Goal: Information Seeking & Learning: Learn about a topic

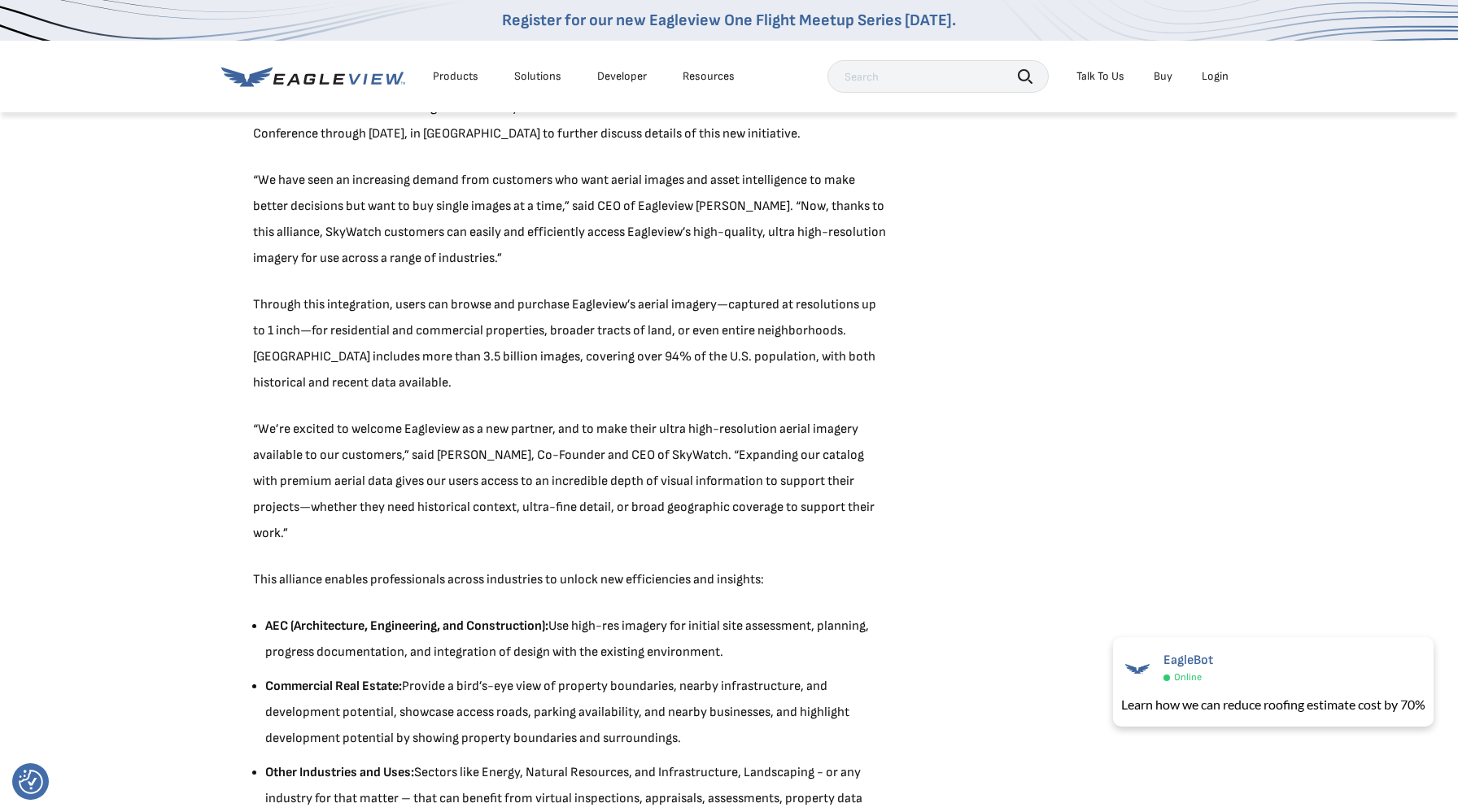
scroll to position [745, 0]
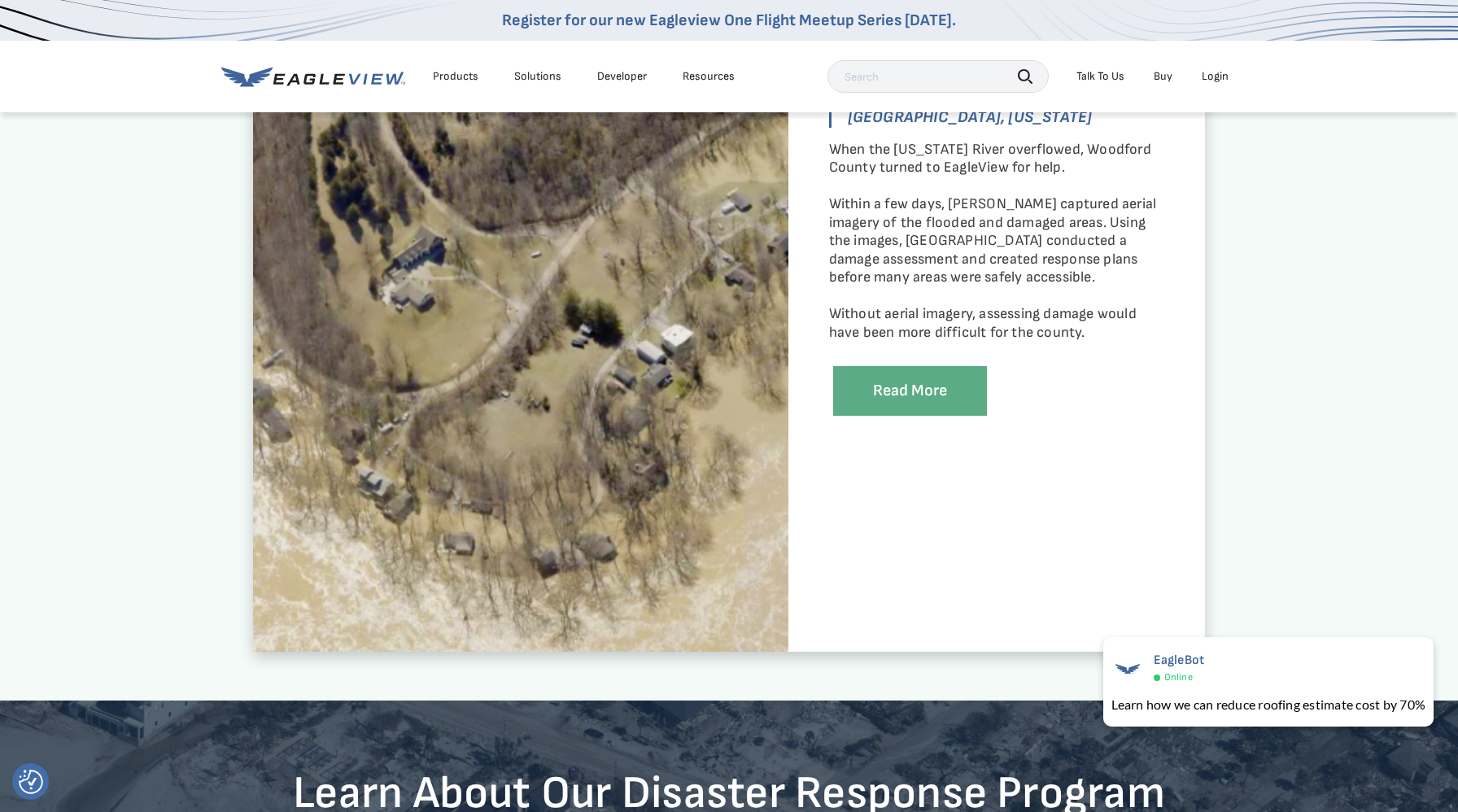
scroll to position [3132, 0]
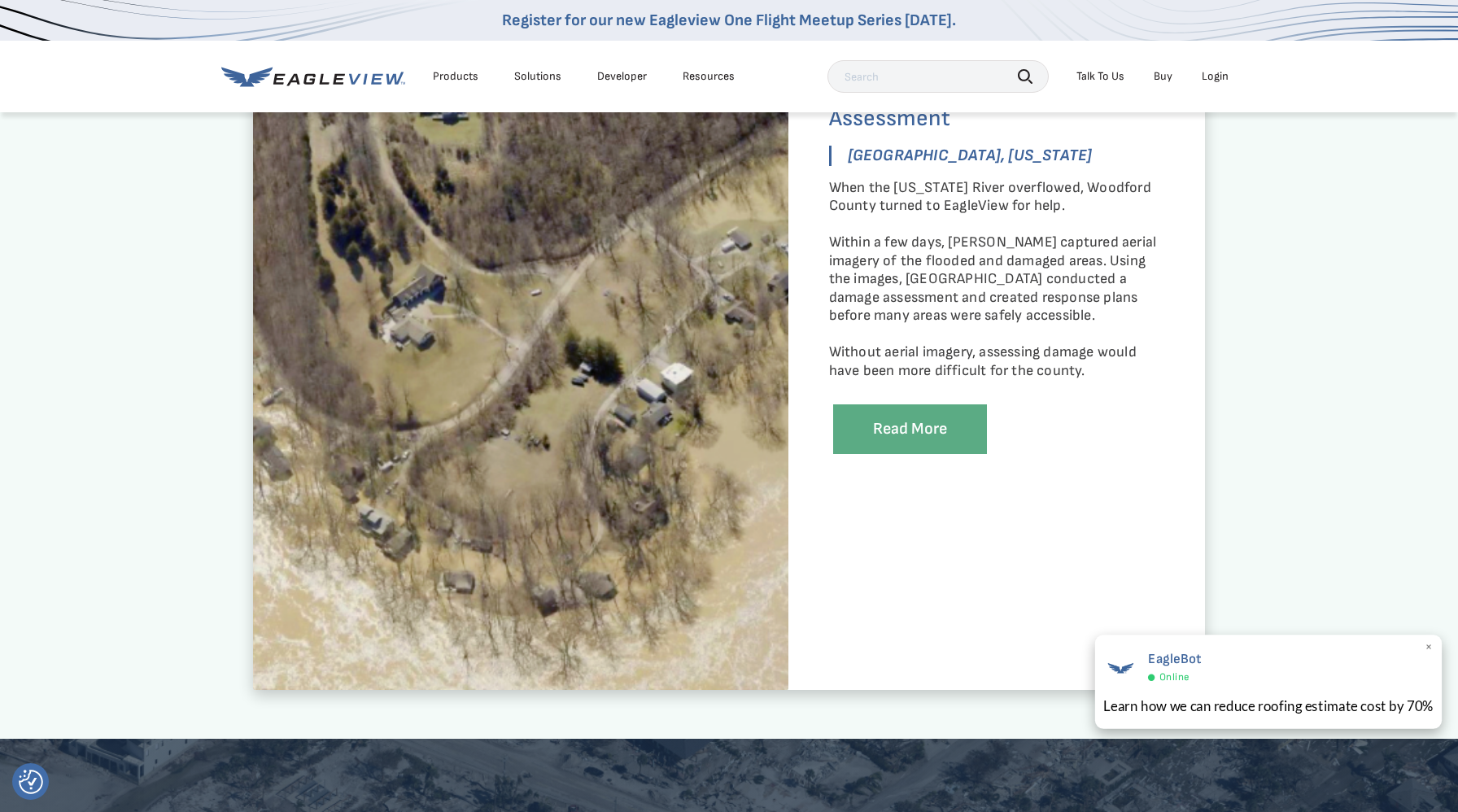
click at [1428, 643] on span "×" at bounding box center [1429, 647] width 9 height 17
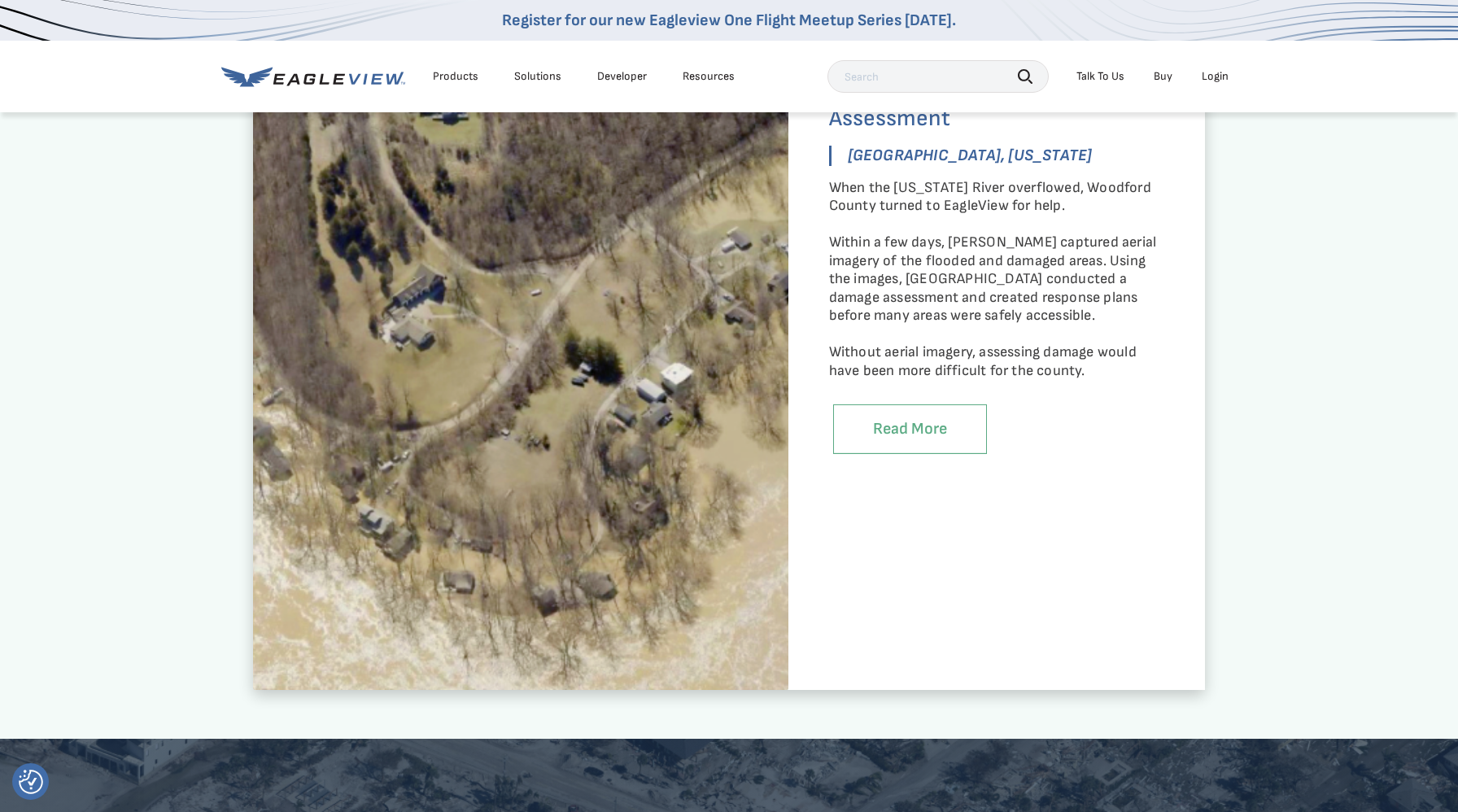
click at [941, 427] on link "Read More" at bounding box center [910, 429] width 154 height 50
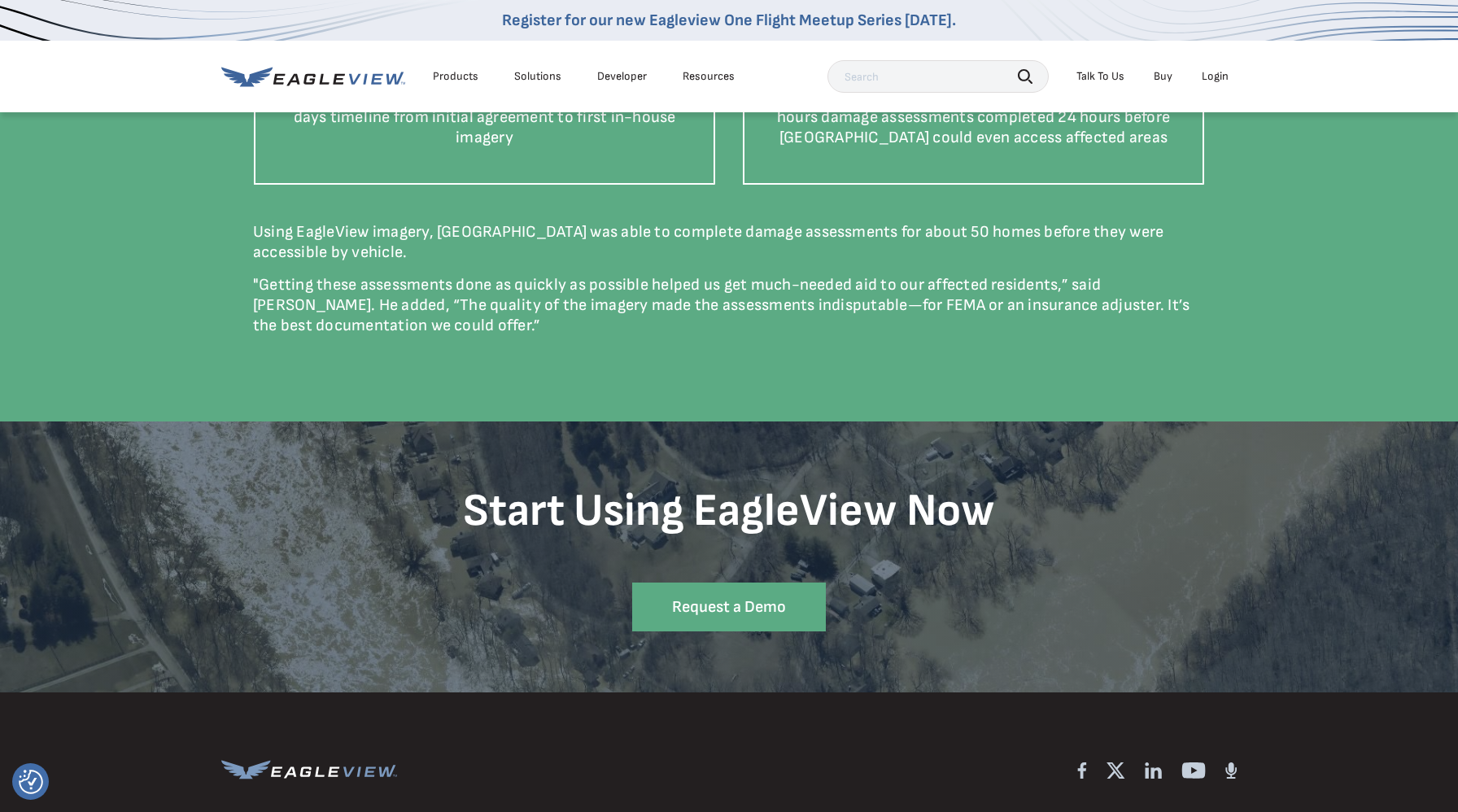
scroll to position [2238, 0]
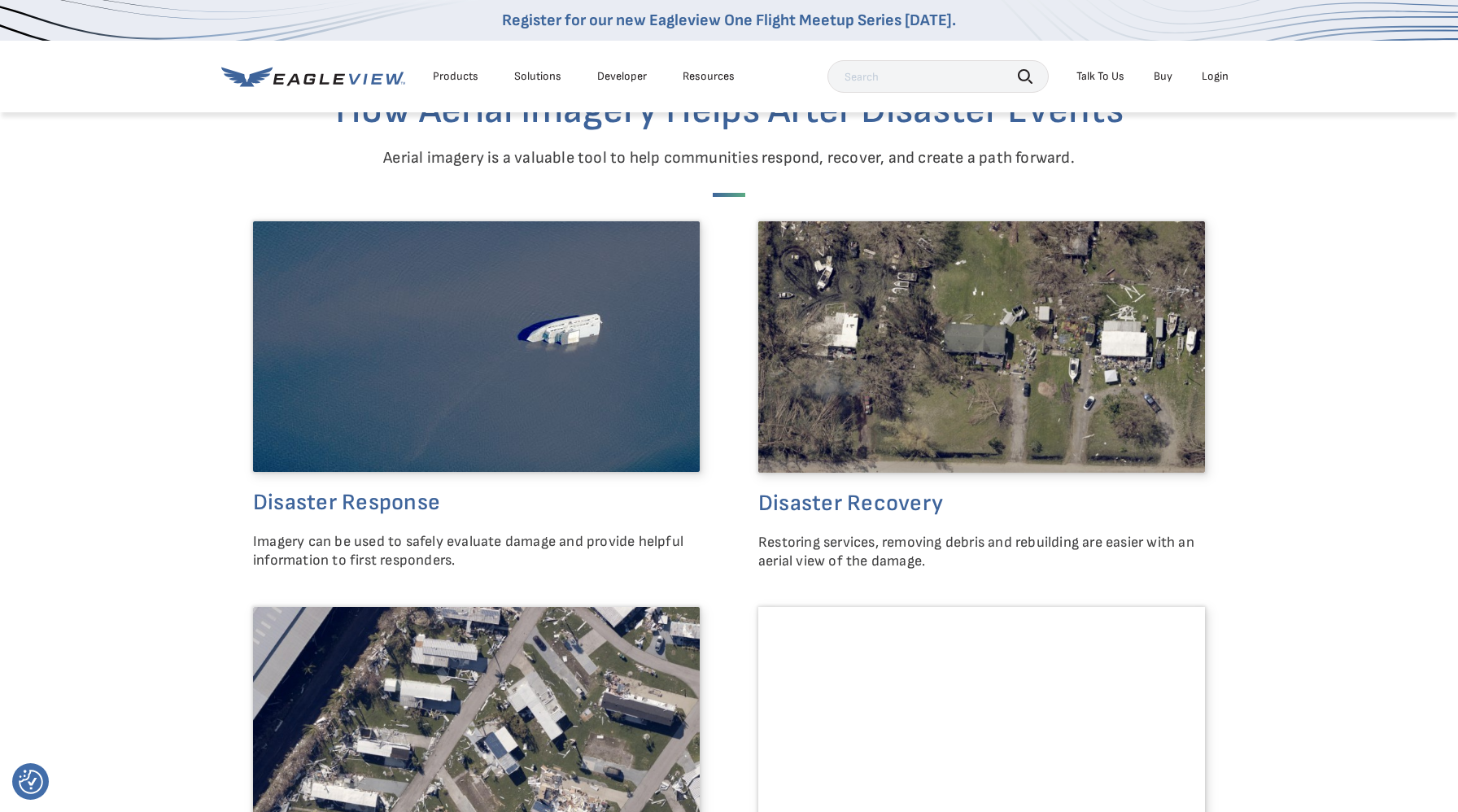
scroll to position [1881, 0]
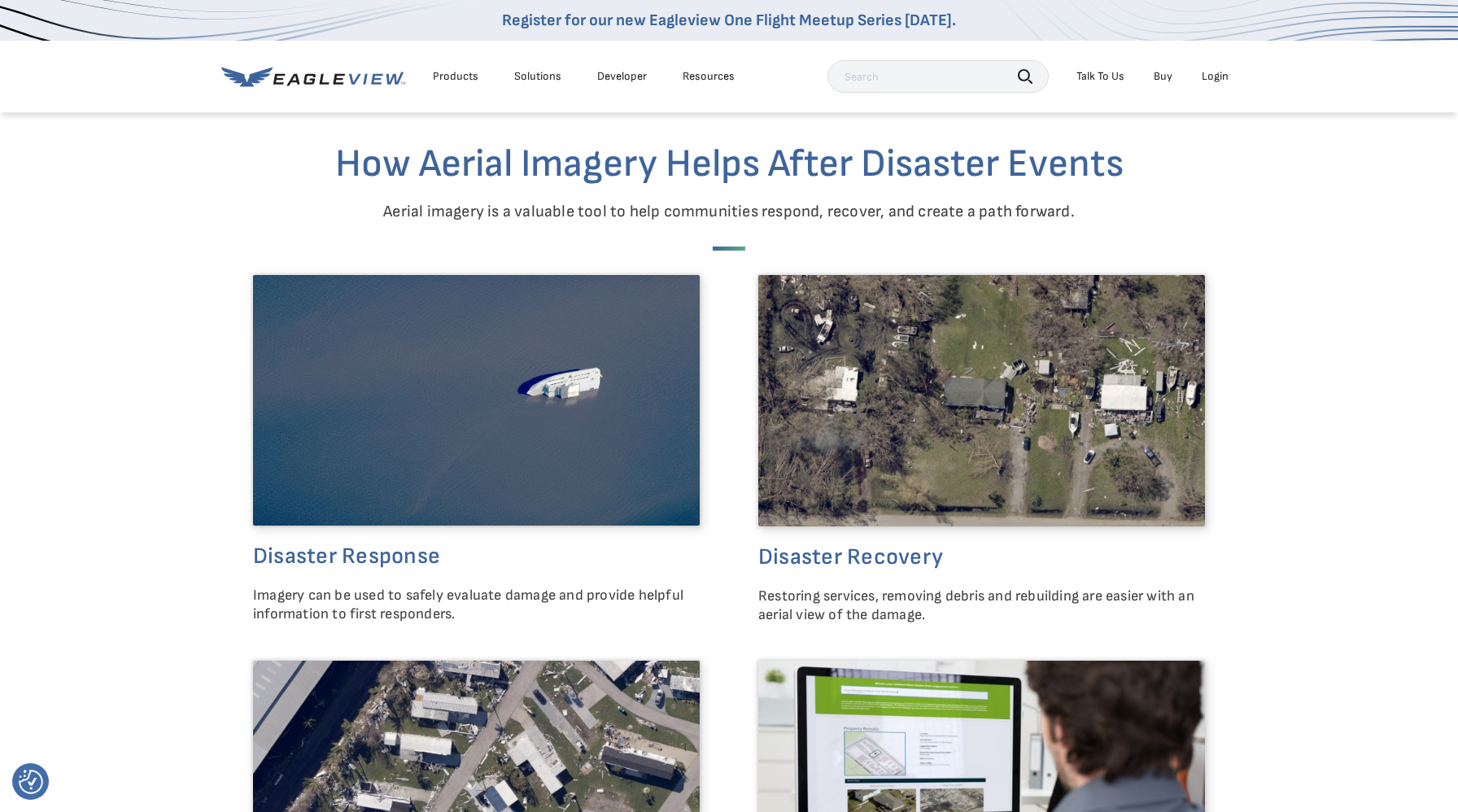
click at [832, 552] on h4 "Disaster Recovery" at bounding box center [981, 556] width 447 height 28
click at [825, 464] on img at bounding box center [981, 401] width 447 height 251
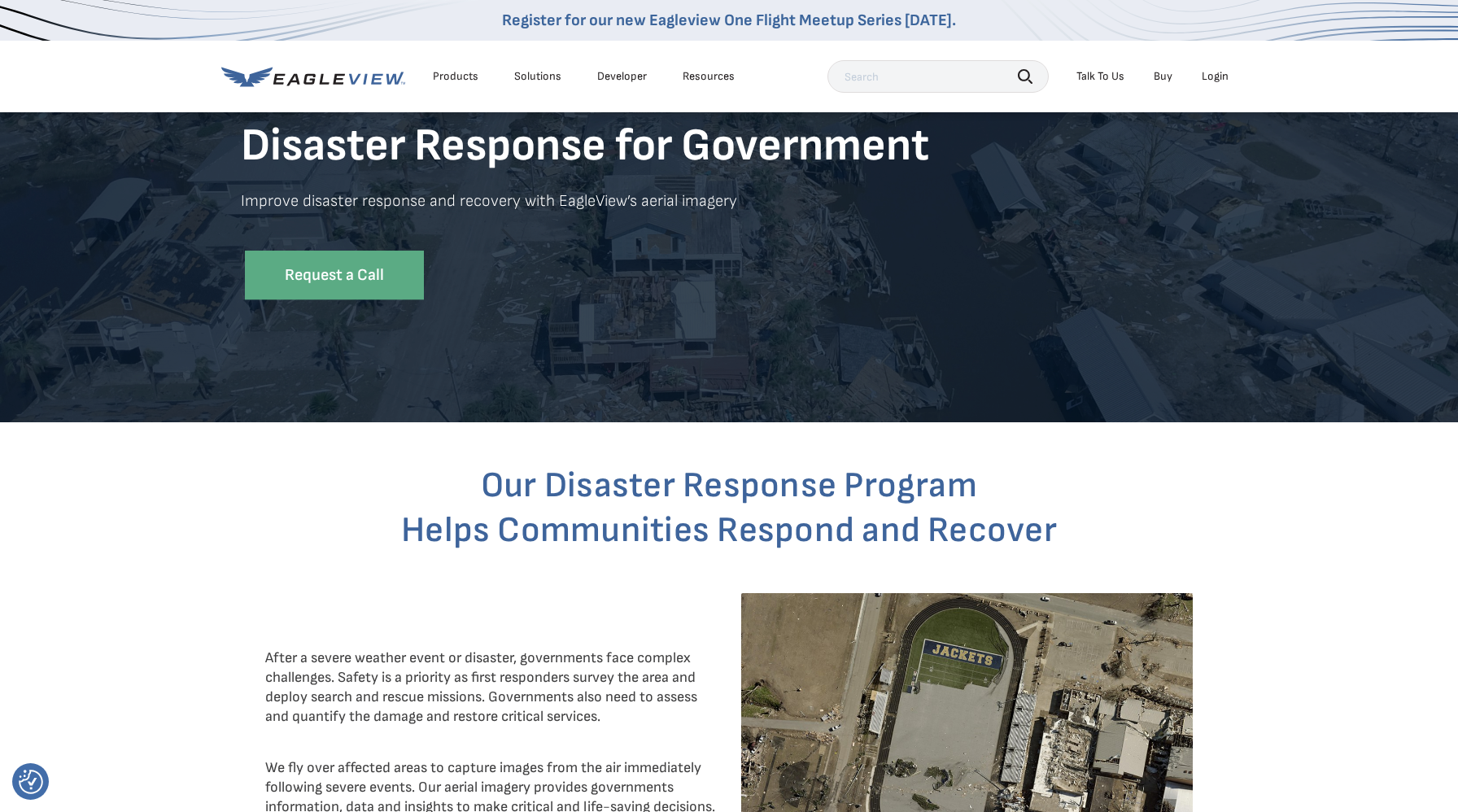
scroll to position [0, 0]
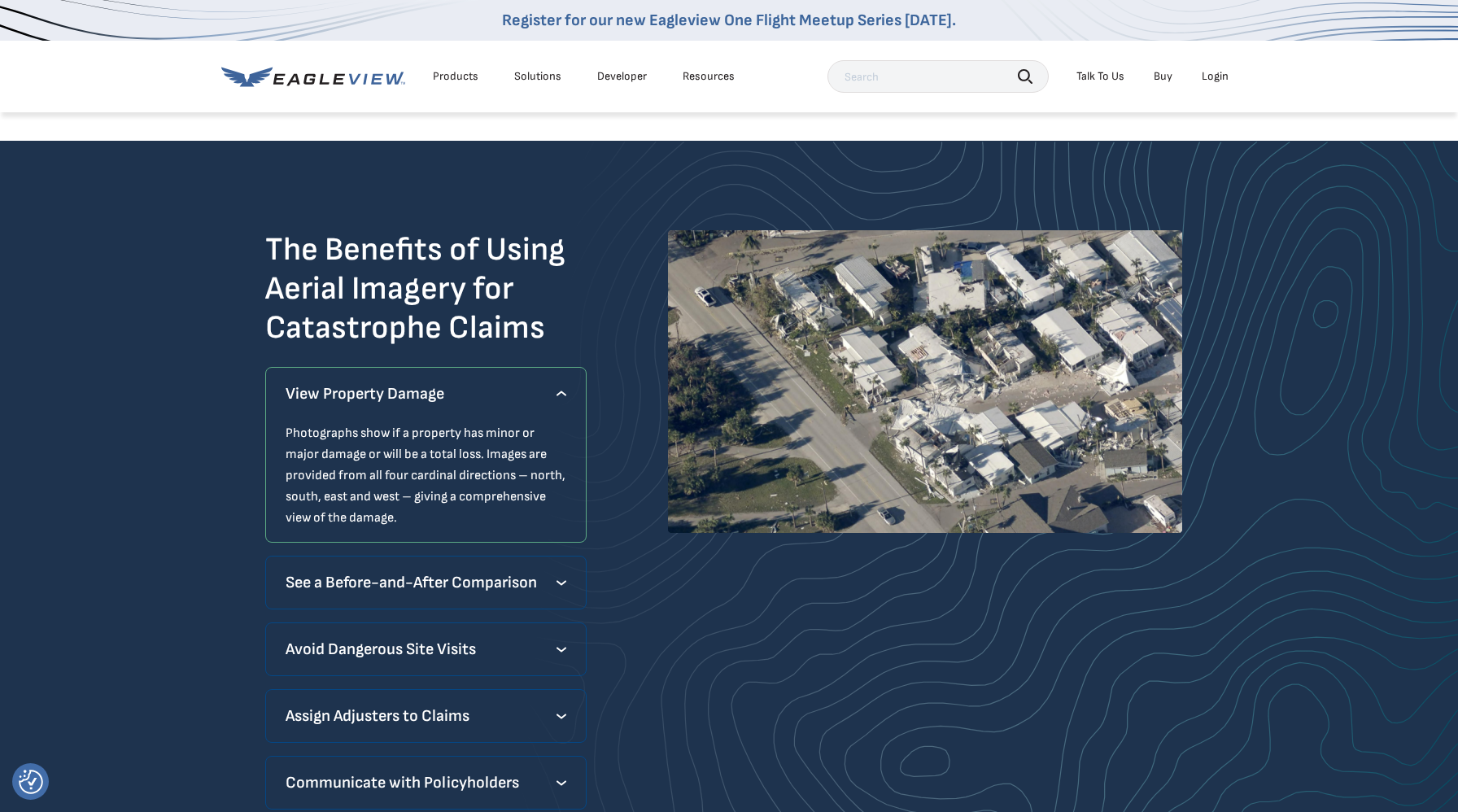
scroll to position [1012, 0]
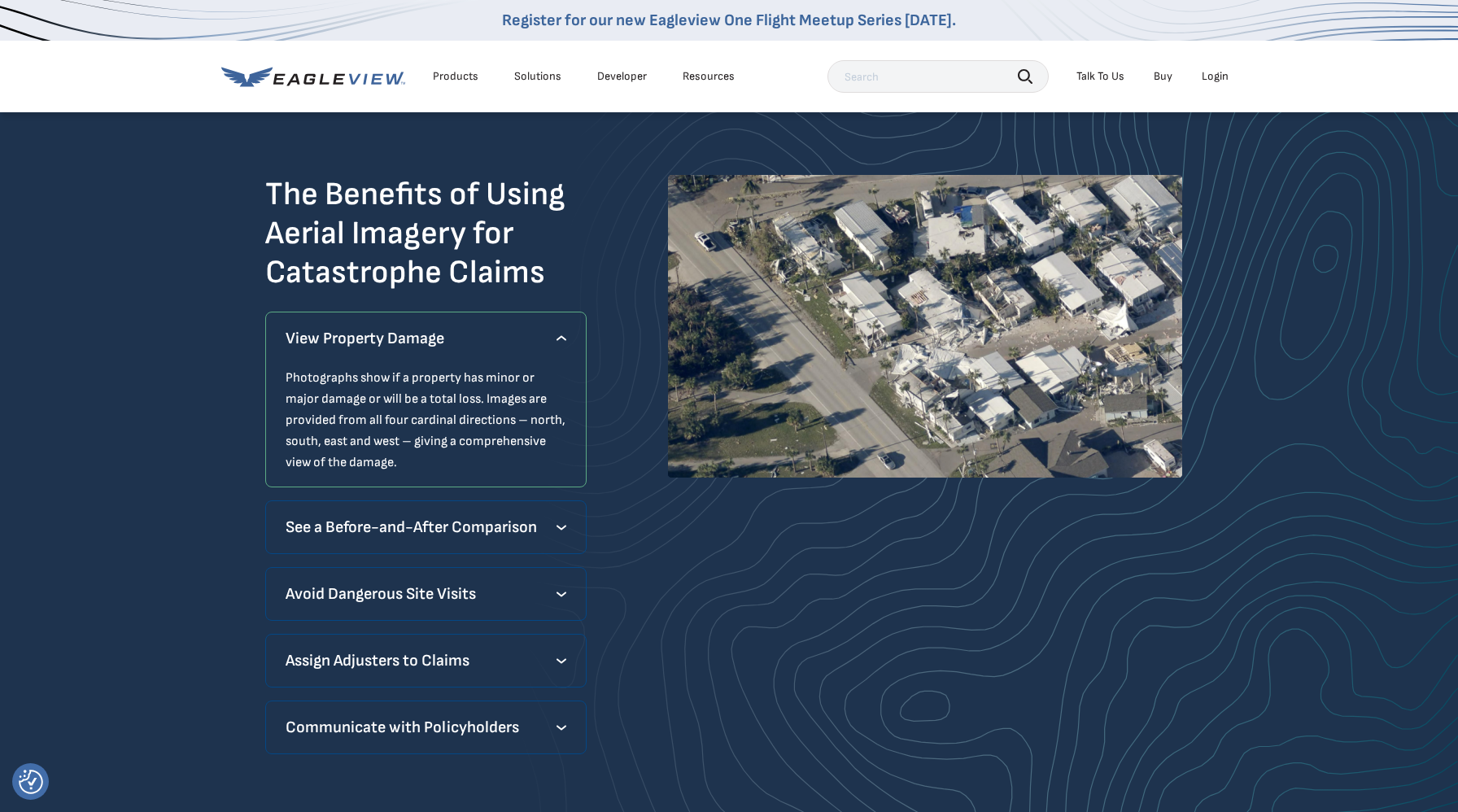
click at [460, 527] on p "See a Before-and-After Comparison" at bounding box center [426, 526] width 280 height 26
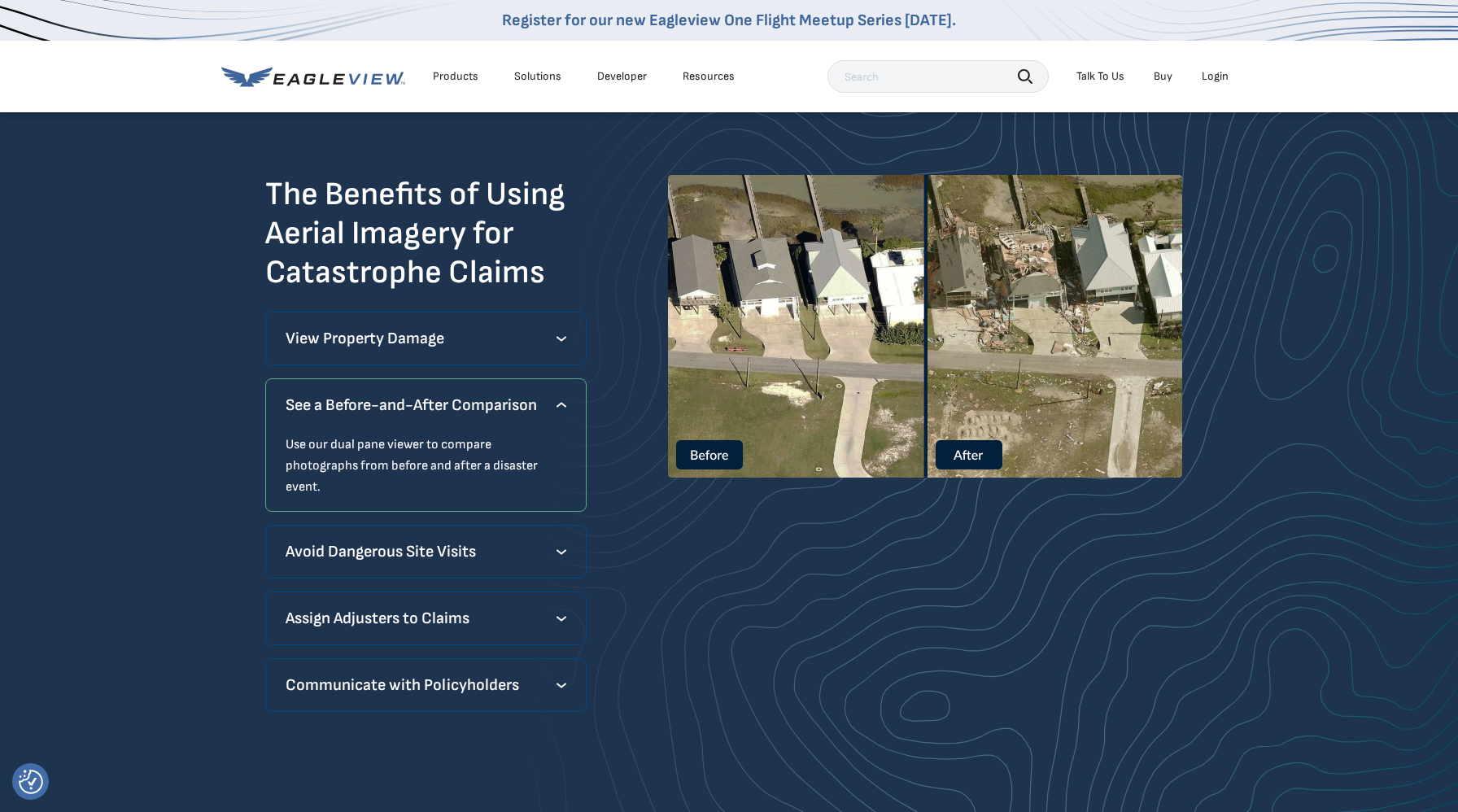
click at [489, 538] on p "Avoid Dangerous Site Visits" at bounding box center [426, 551] width 280 height 26
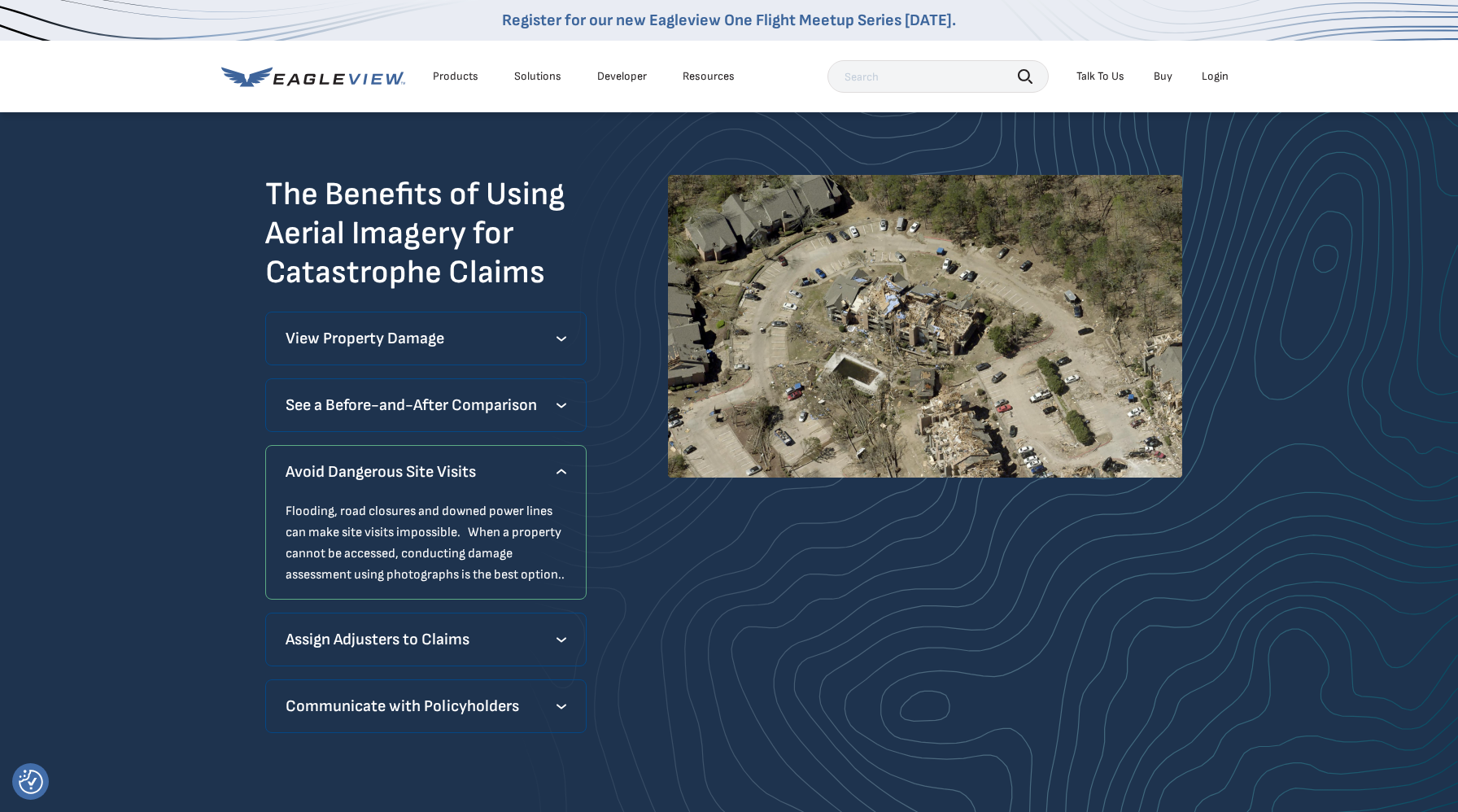
click at [495, 629] on p "Assign Adjusters to Claims" at bounding box center [426, 639] width 280 height 26
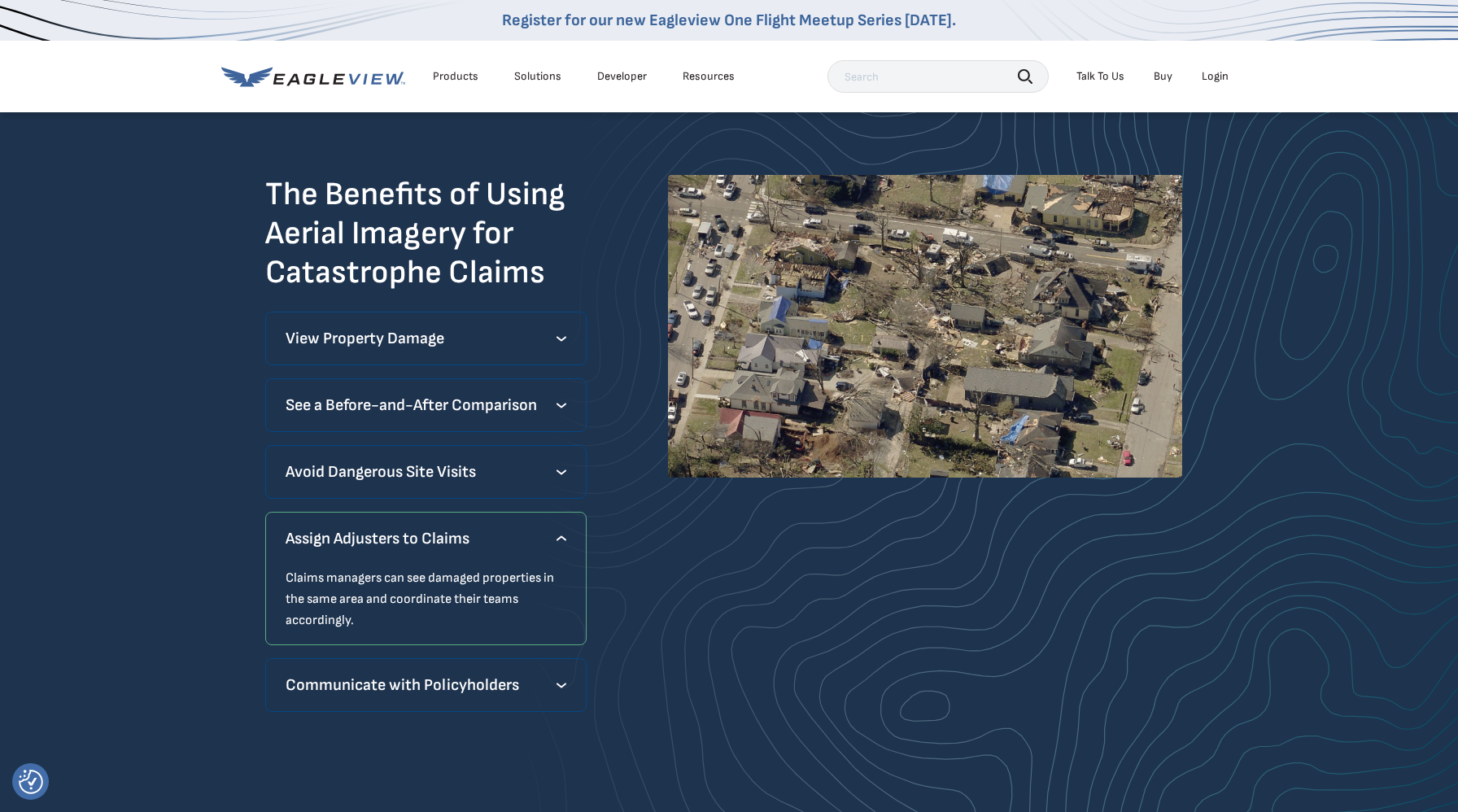
click at [492, 697] on p "Communicate with Policyholders" at bounding box center [426, 685] width 280 height 26
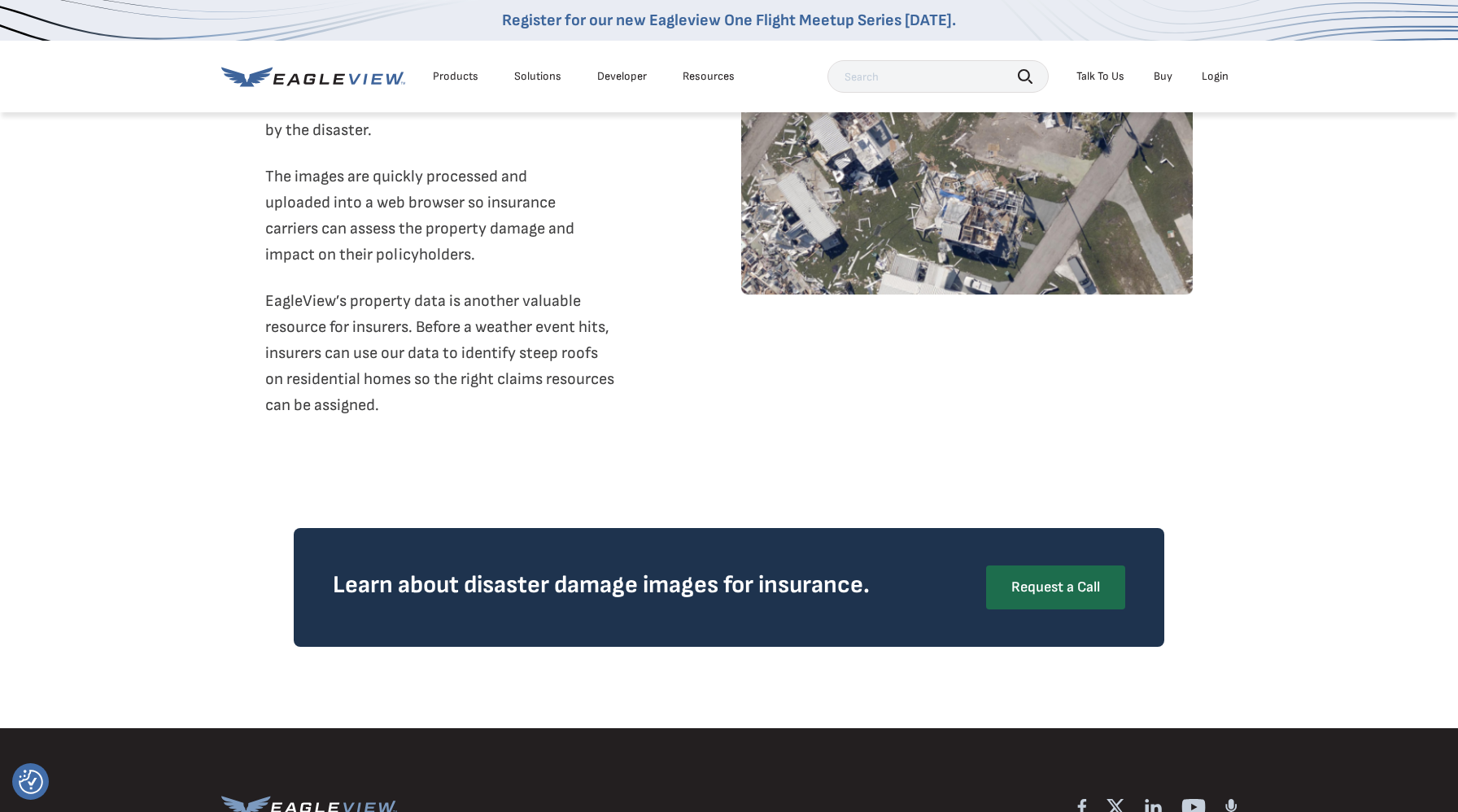
scroll to position [2724, 0]
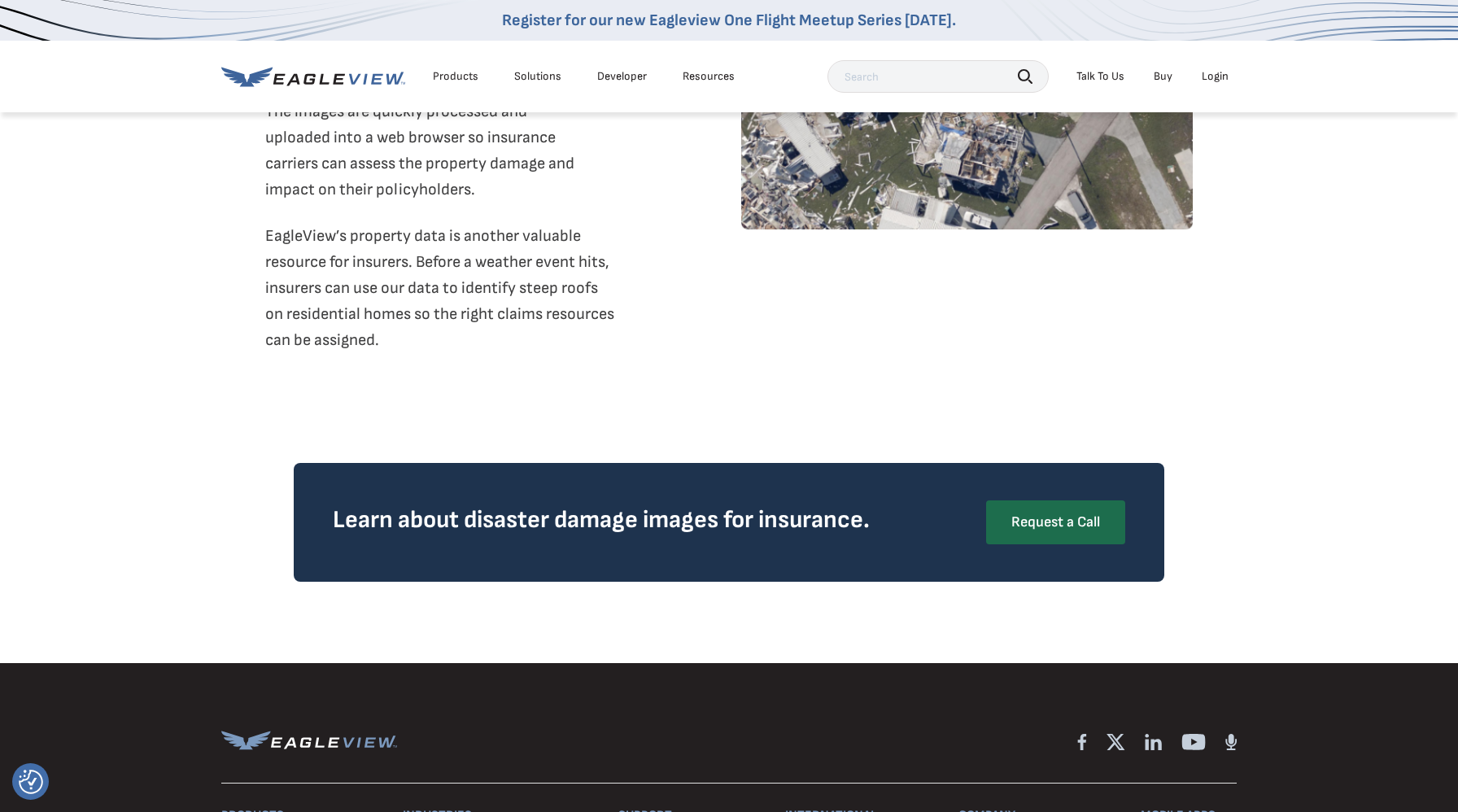
click at [1214, 79] on div "Login" at bounding box center [1215, 76] width 27 height 14
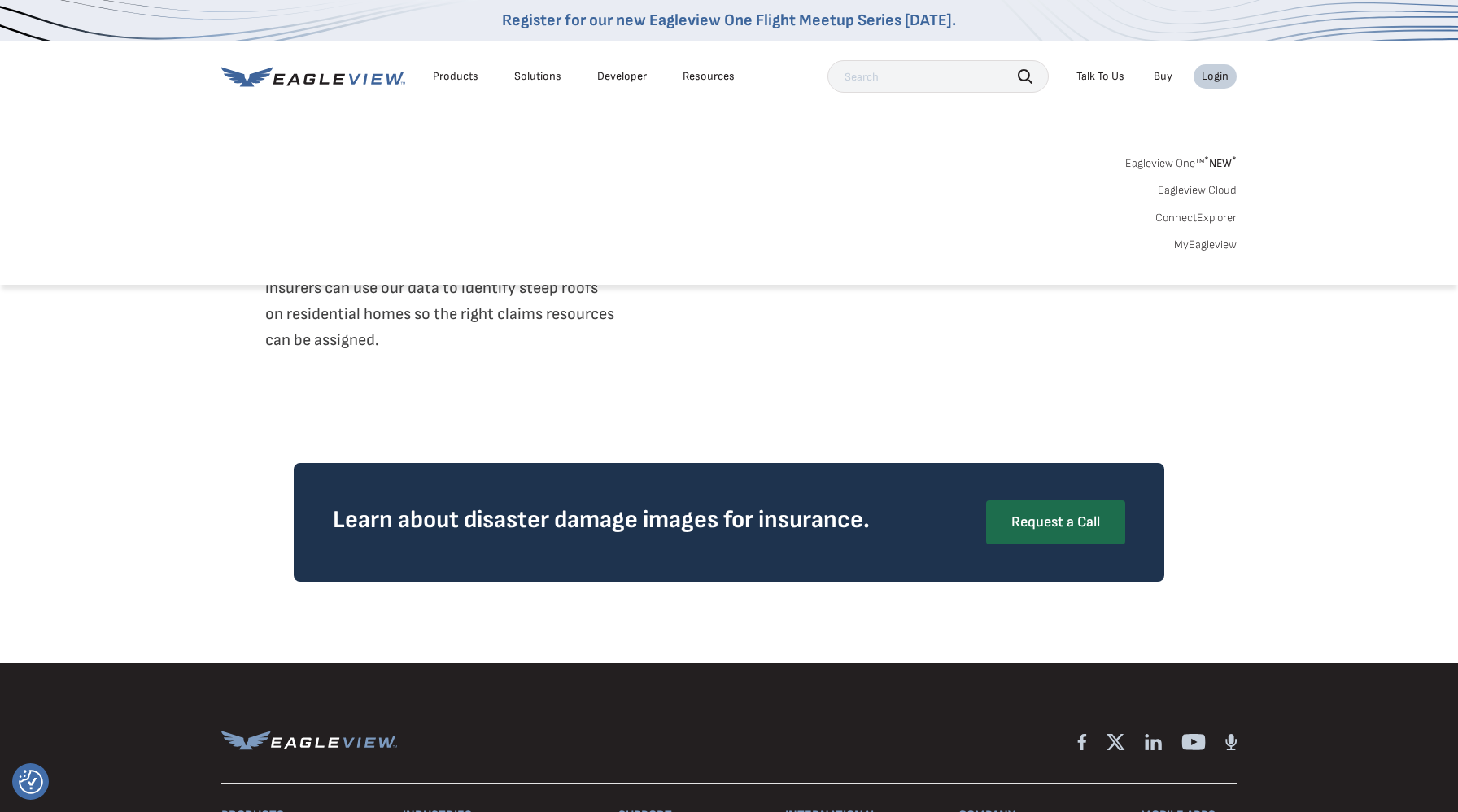
click at [1169, 159] on link "Eagleview One™ * NEW *" at bounding box center [1180, 160] width 111 height 19
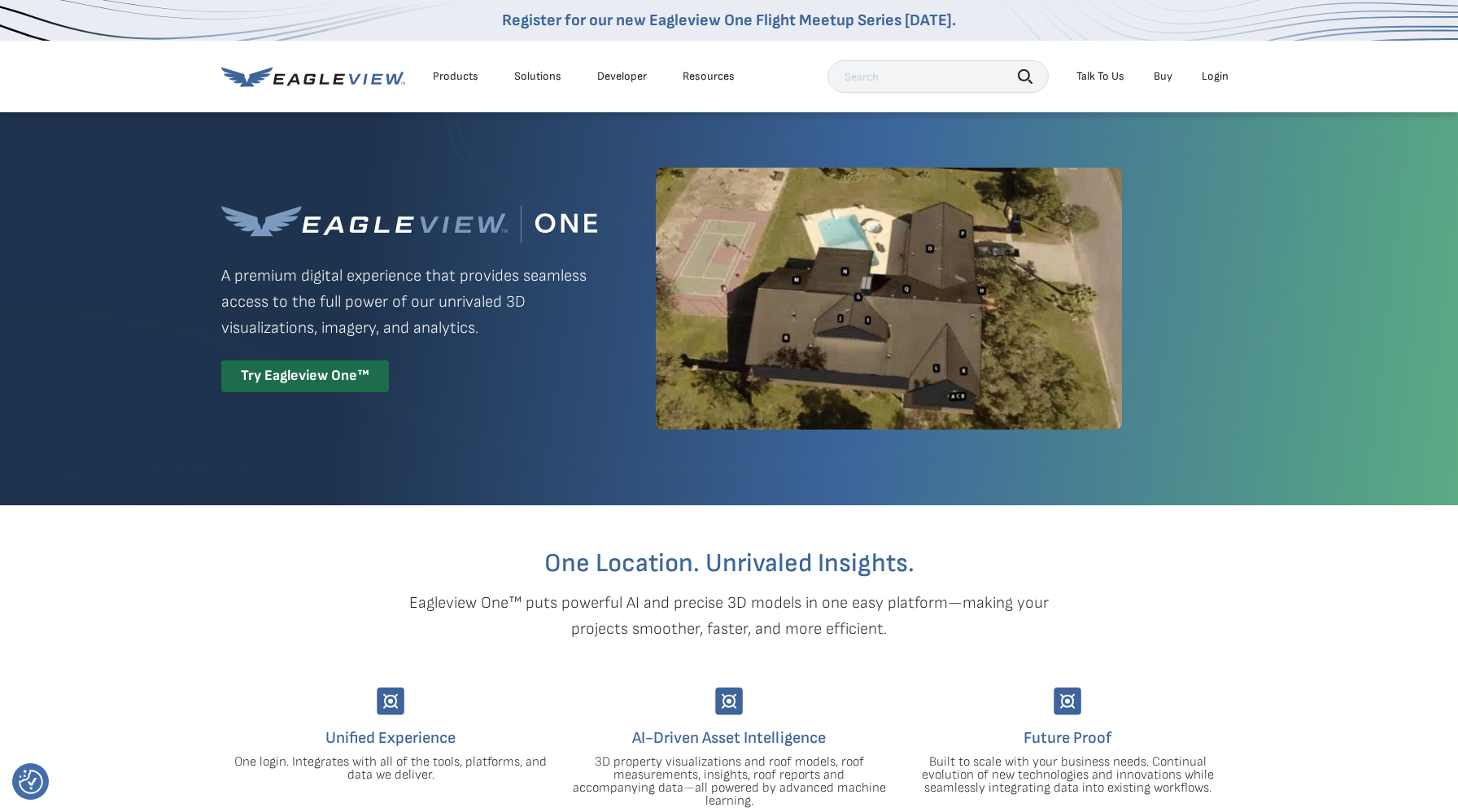
click at [1214, 83] on div "Login" at bounding box center [1215, 76] width 27 height 14
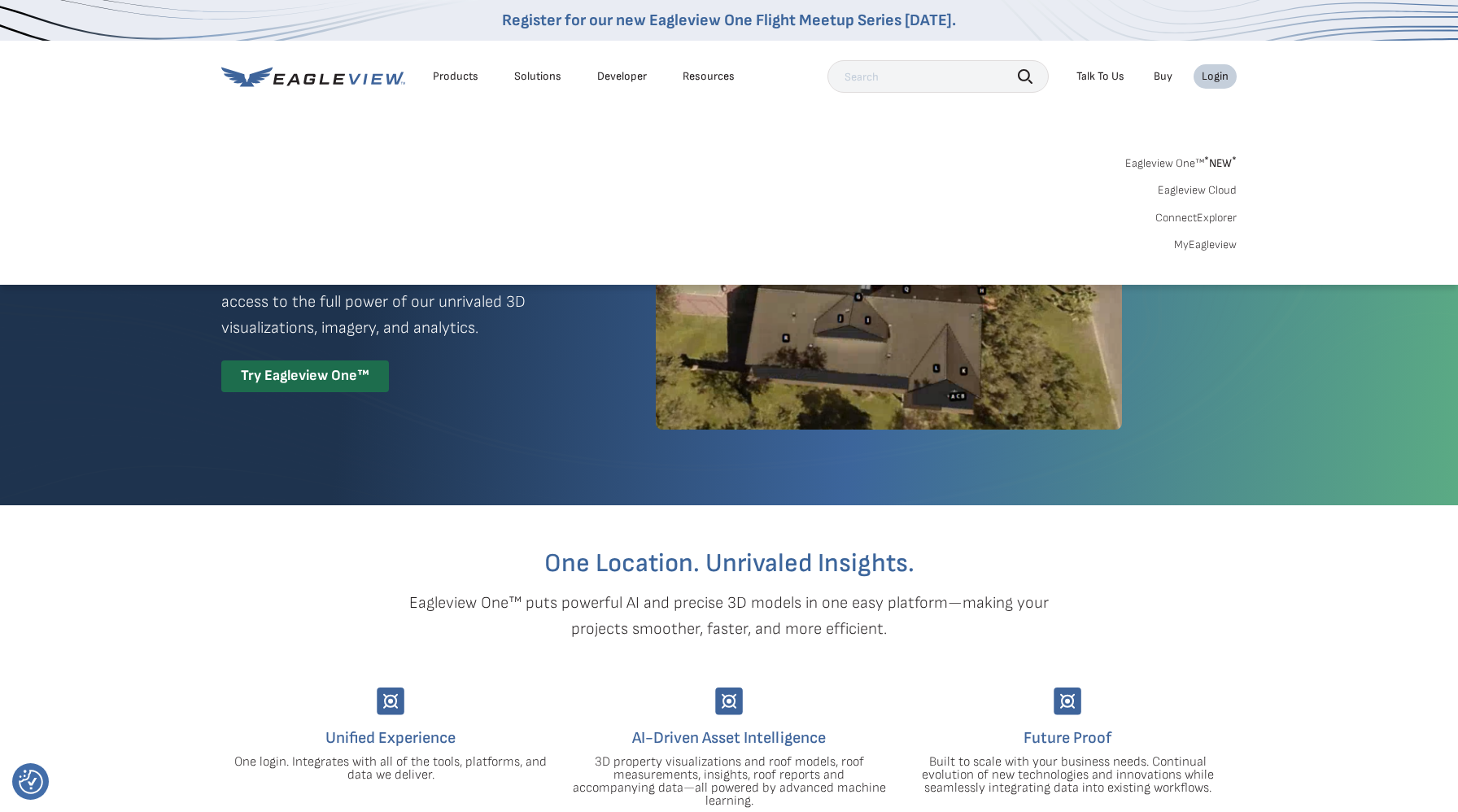
click at [1197, 193] on link "Eagleview Cloud" at bounding box center [1197, 190] width 79 height 14
click at [1191, 241] on link "MyEagleview" at bounding box center [1205, 245] width 62 height 14
click at [1187, 193] on link "Eagleview Cloud" at bounding box center [1197, 190] width 79 height 14
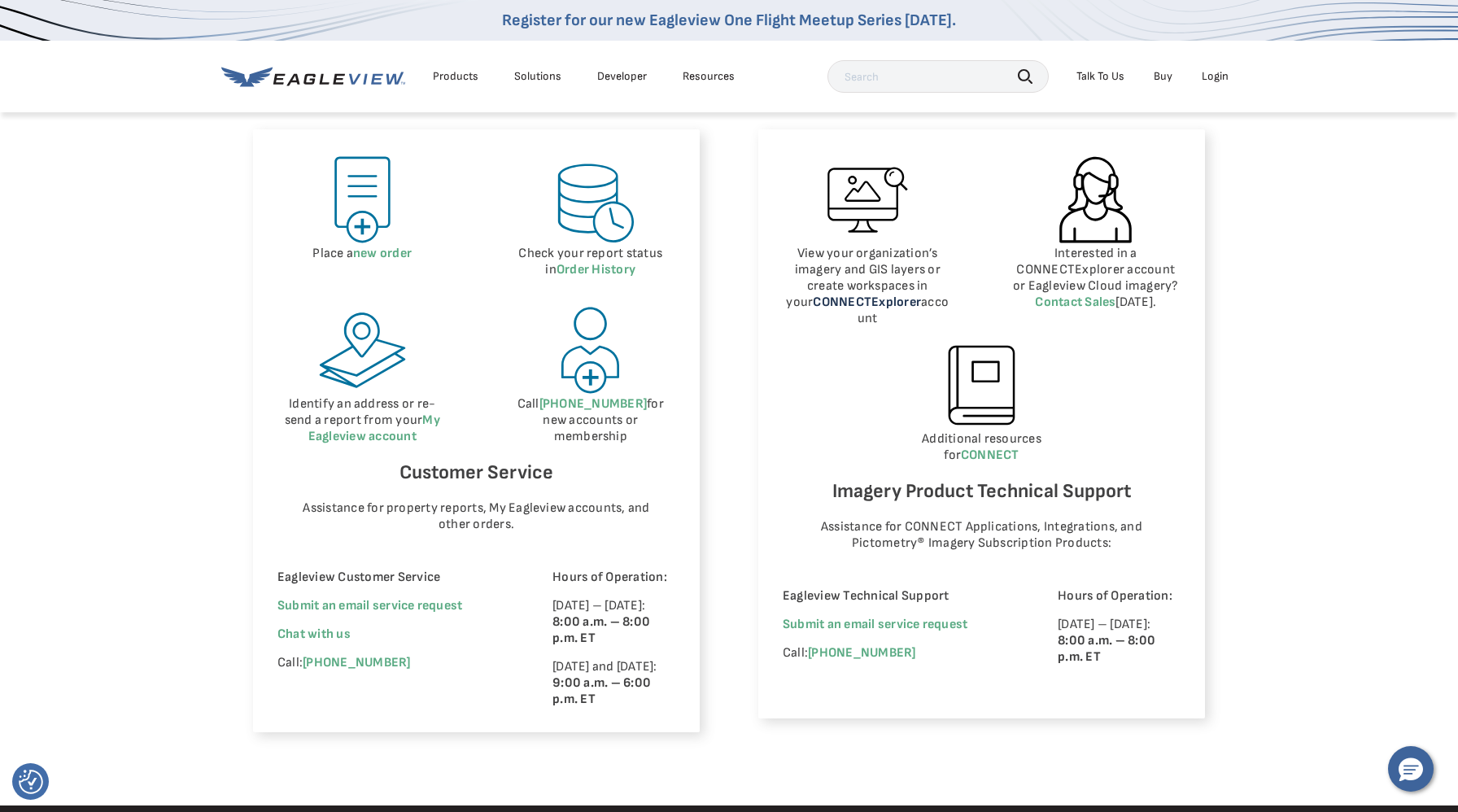
scroll to position [754, 0]
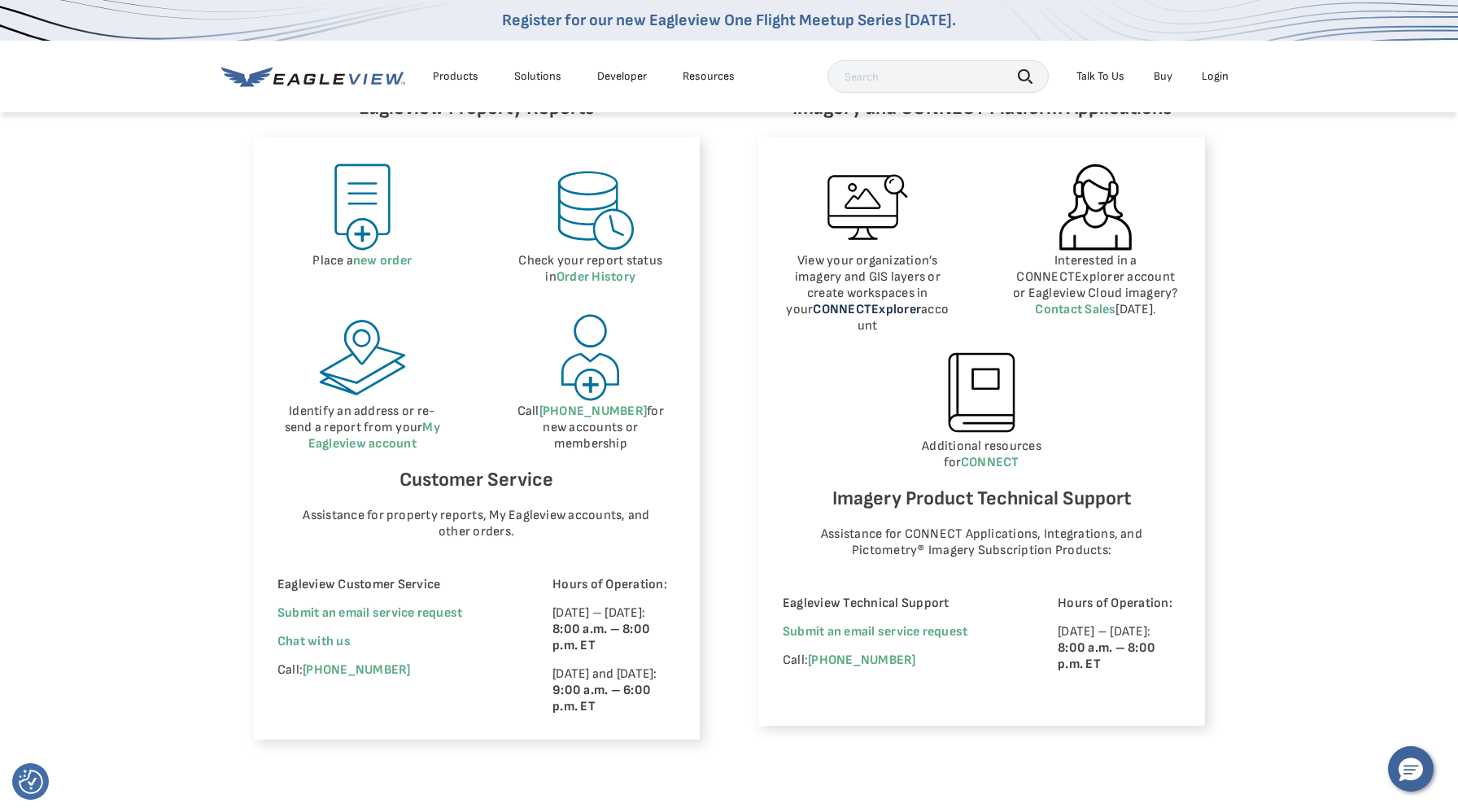
click at [835, 303] on link "CONNECTExplorer" at bounding box center [866, 309] width 109 height 15
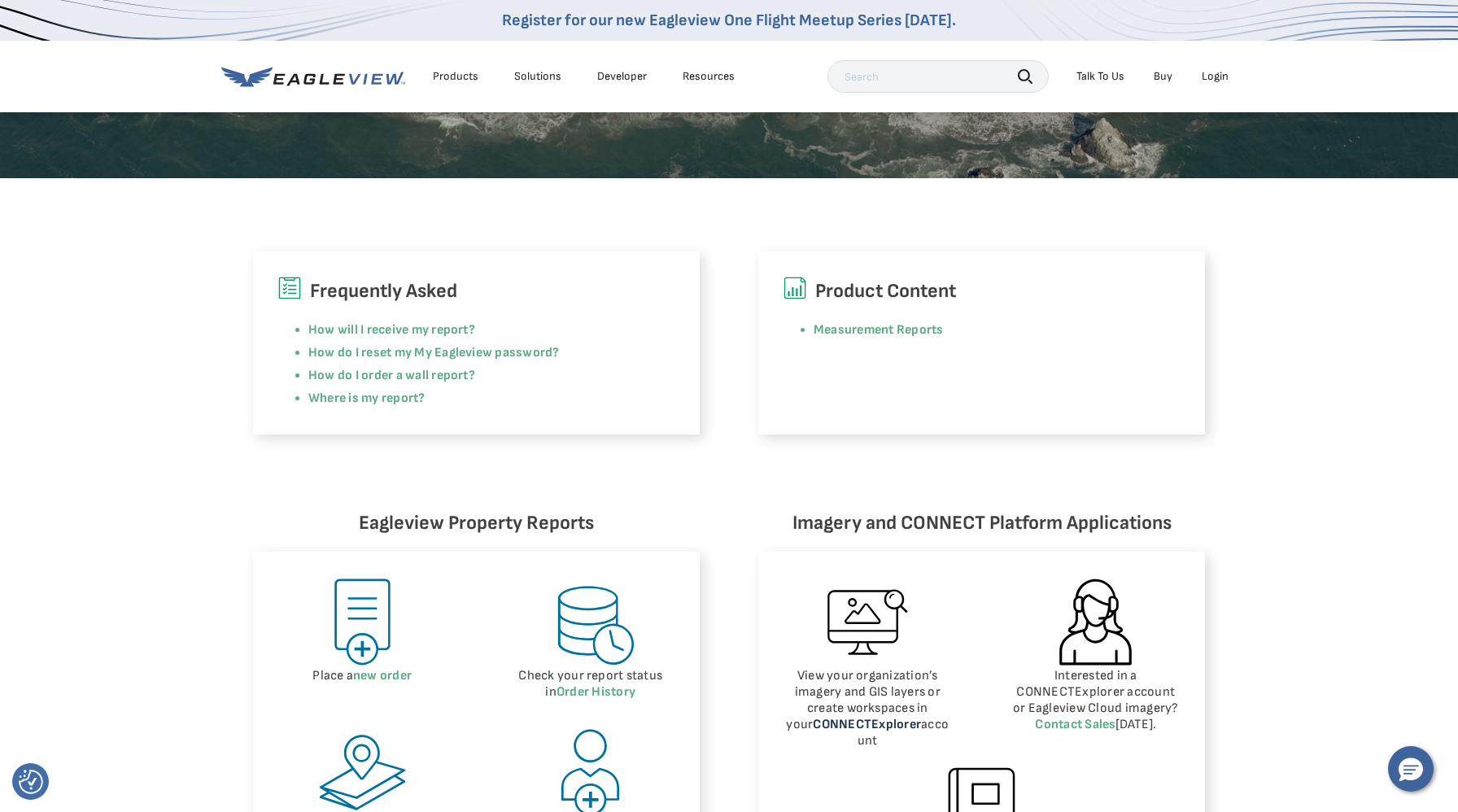
scroll to position [202, 0]
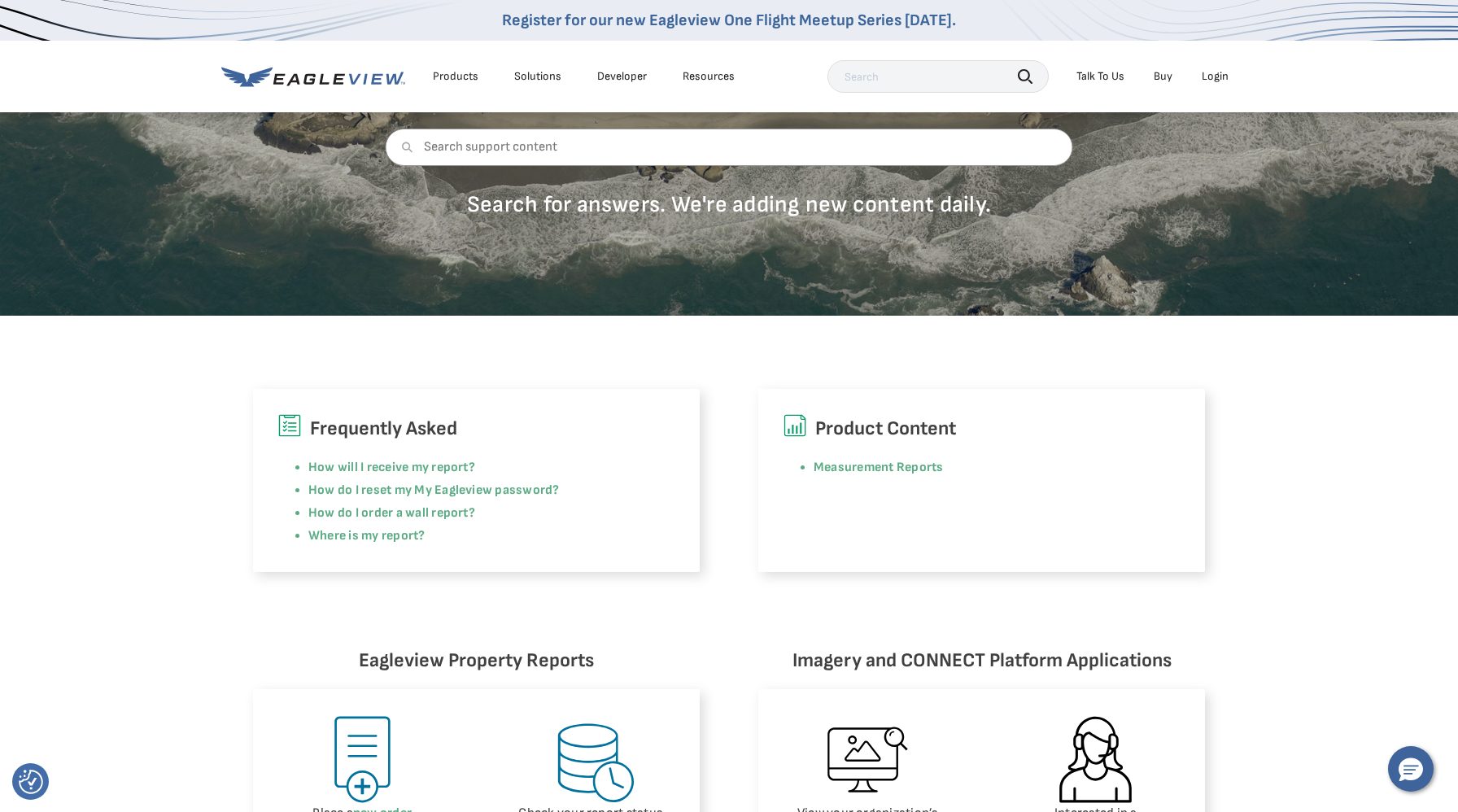
click at [466, 80] on div "Products" at bounding box center [455, 76] width 45 height 14
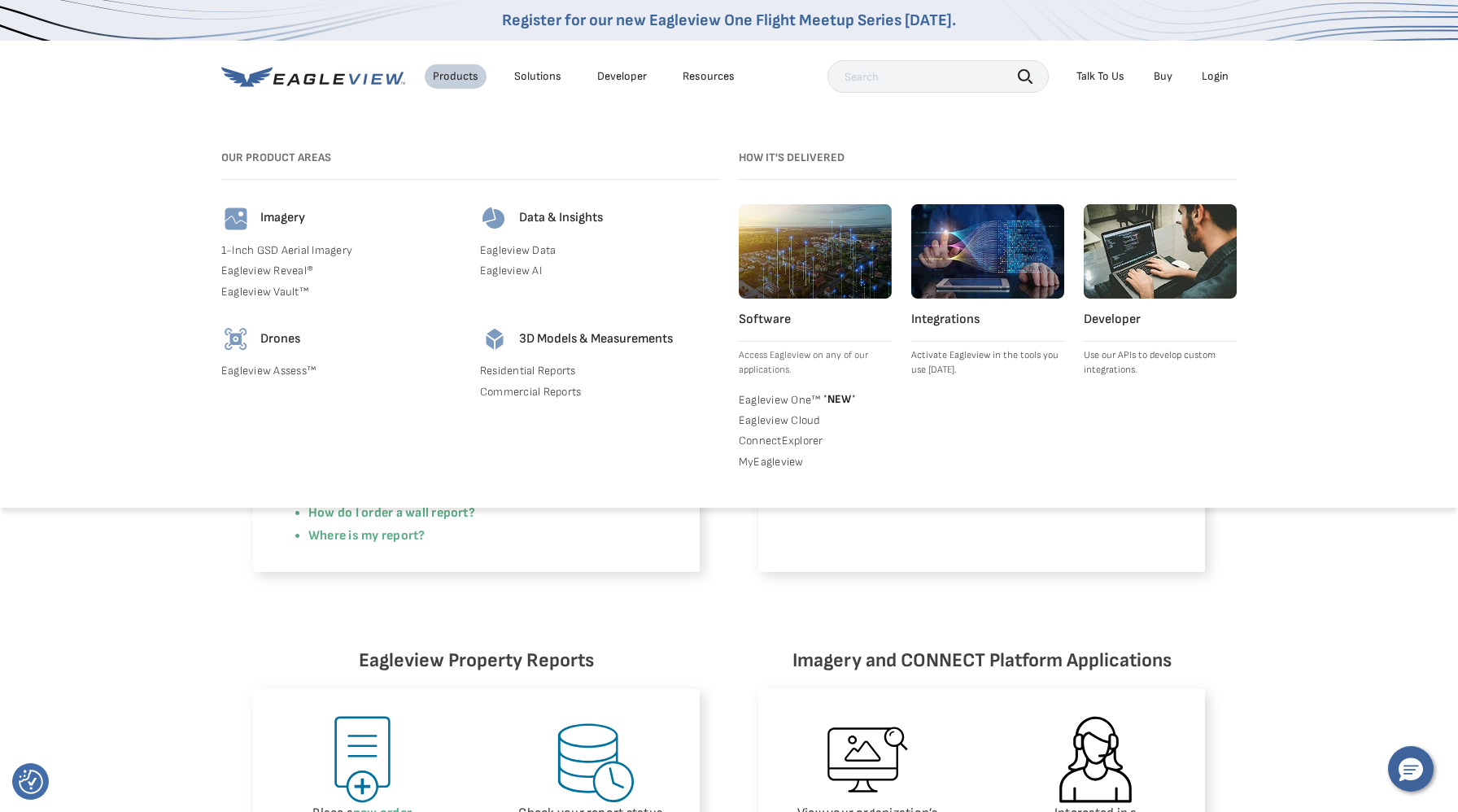
click at [336, 252] on link "1-Inch GSD Aerial Imagery" at bounding box center [341, 250] width 239 height 14
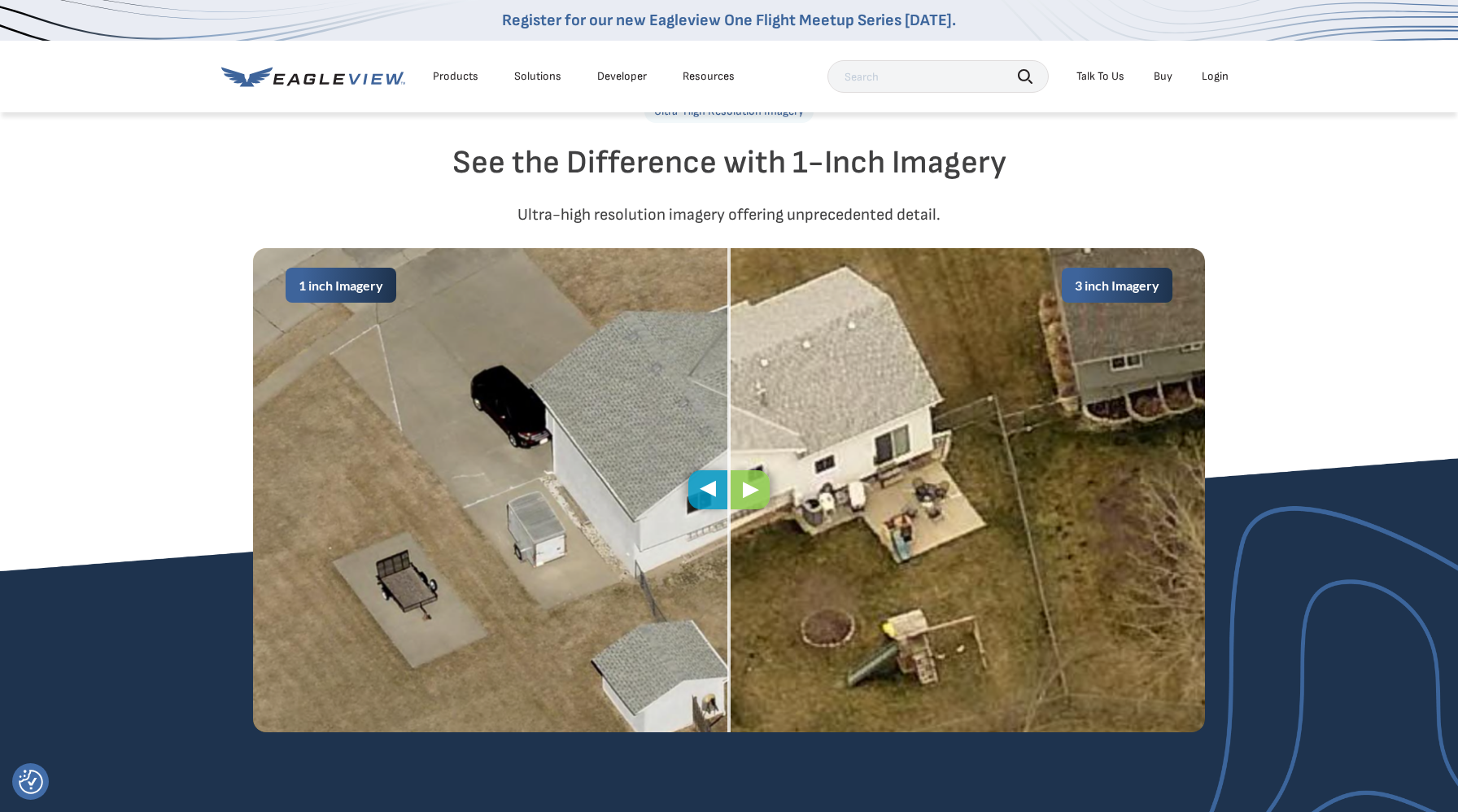
scroll to position [736, 0]
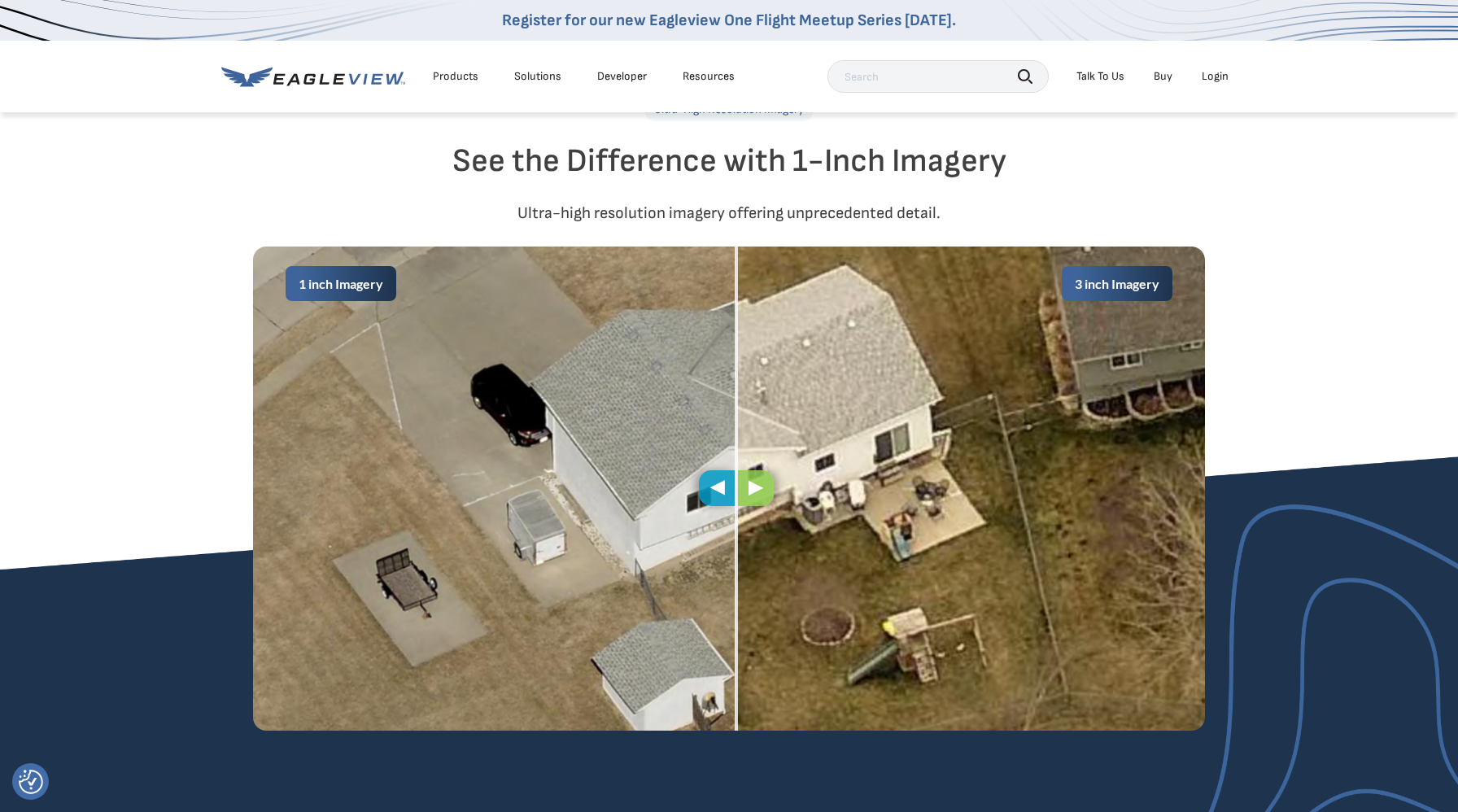
drag, startPoint x: 724, startPoint y: 496, endPoint x: 736, endPoint y: 332, distance: 164.4
click at [736, 332] on div "1 inch Imagery 3 inch Imagery" at bounding box center [729, 488] width 951 height 484
drag, startPoint x: 736, startPoint y: 332, endPoint x: 710, endPoint y: 436, distance: 107.2
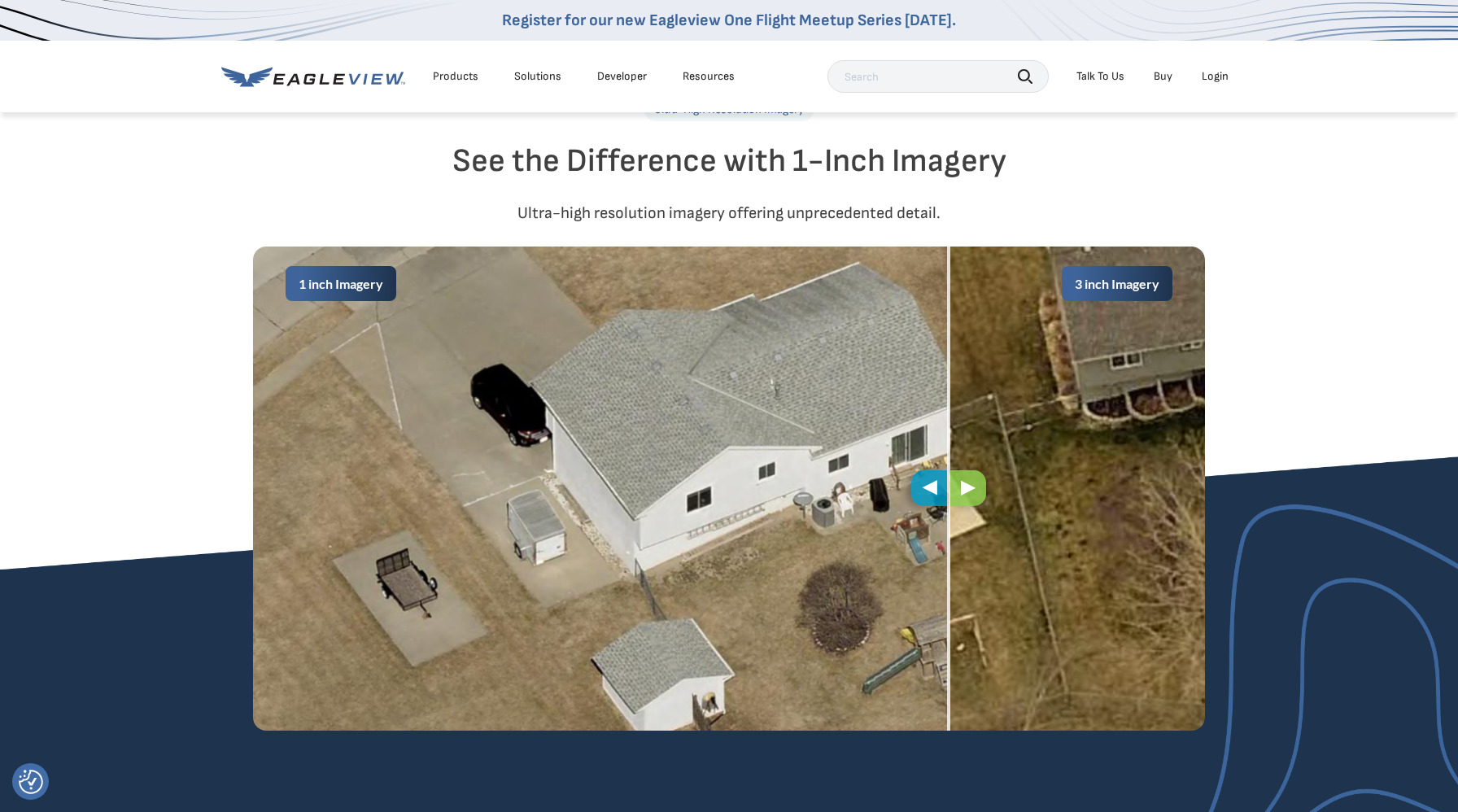
drag, startPoint x: 733, startPoint y: 473, endPoint x: 940, endPoint y: 360, distance: 235.8
click at [940, 364] on div "1 inch Imagery 3 inch Imagery" at bounding box center [729, 488] width 951 height 484
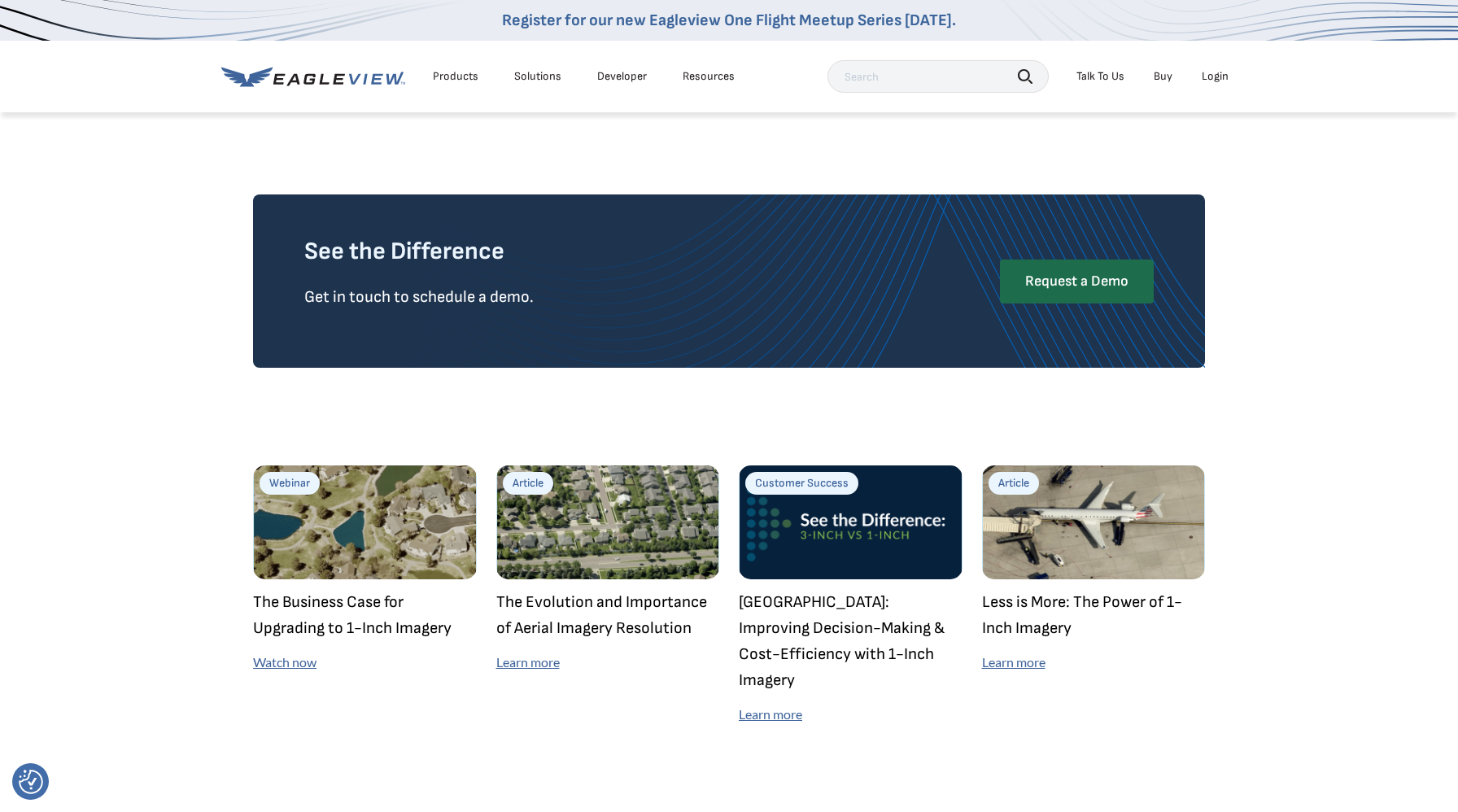
scroll to position [4437, 0]
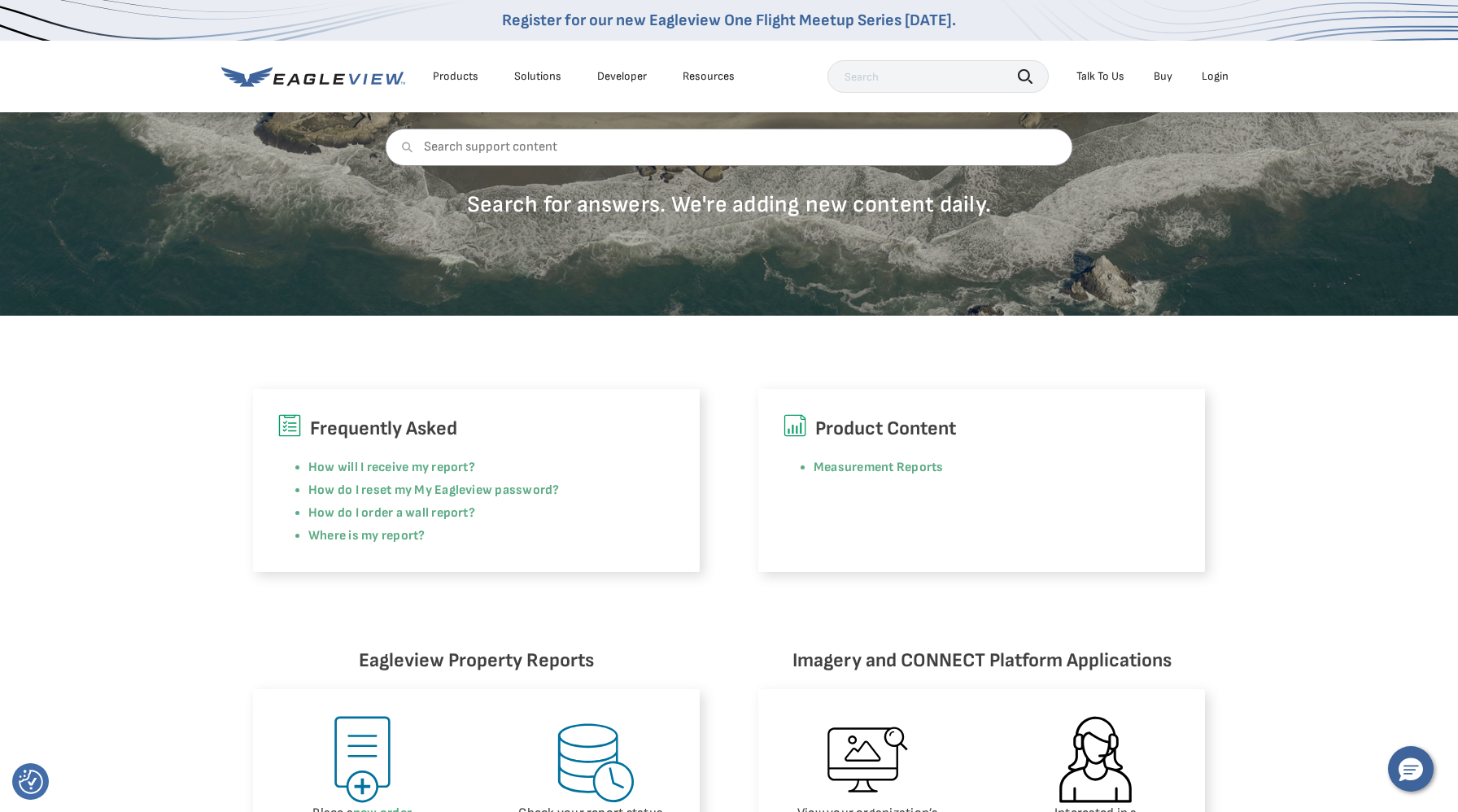
click at [545, 80] on div "Solutions" at bounding box center [537, 76] width 47 height 14
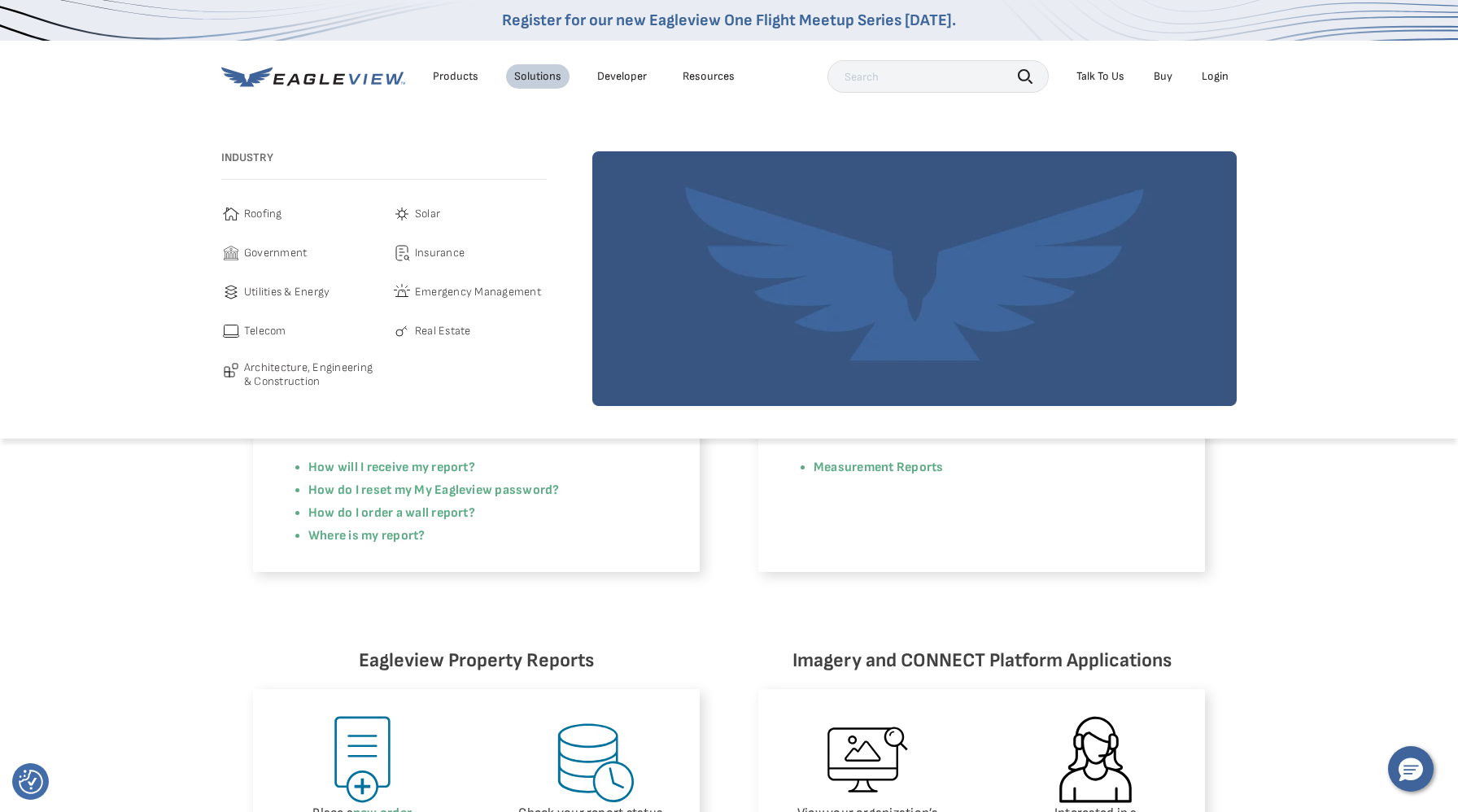
click at [603, 71] on link "Developer" at bounding box center [621, 76] width 50 height 14
